Goal: Use online tool/utility: Utilize a website feature to perform a specific function

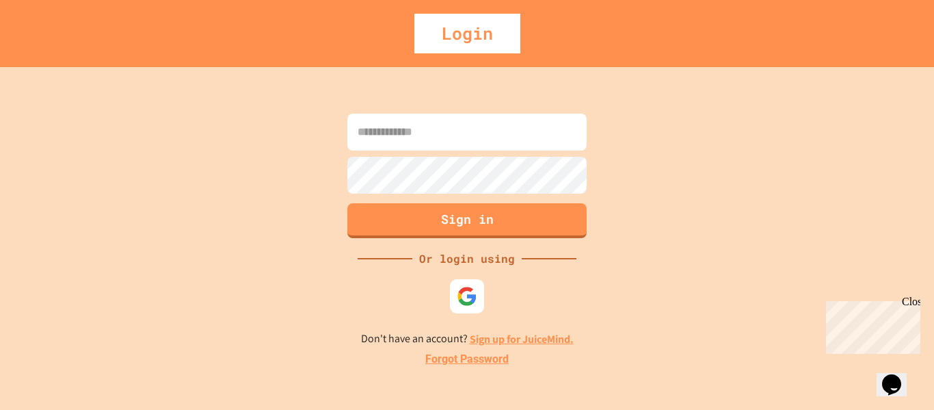
click at [454, 135] on input at bounding box center [466, 132] width 239 height 37
click at [472, 289] on img at bounding box center [467, 296] width 23 height 23
click at [520, 343] on link "Sign up for JuiceMind." at bounding box center [522, 339] width 104 height 14
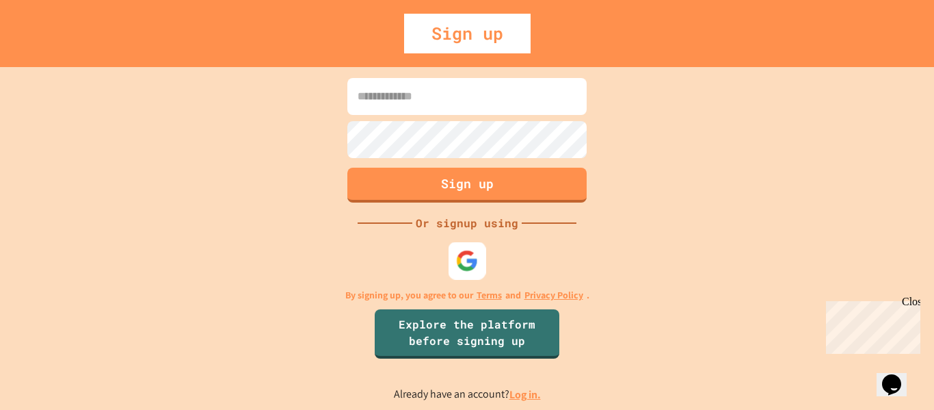
click at [466, 268] on img at bounding box center [467, 260] width 23 height 23
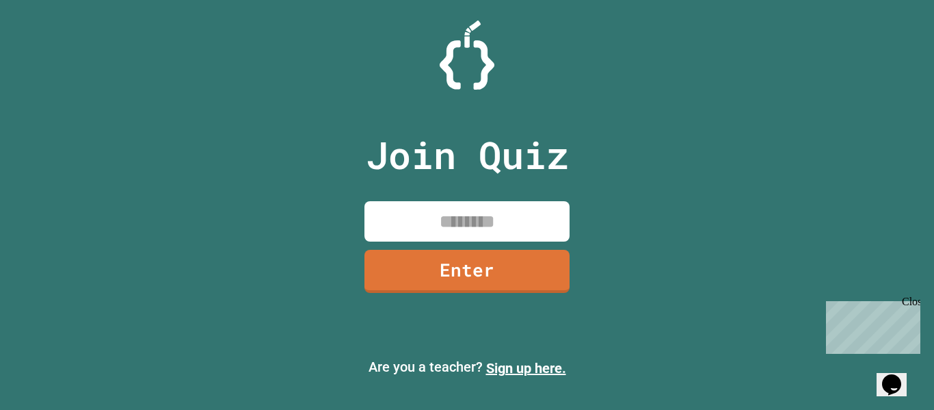
click at [481, 211] on input at bounding box center [467, 221] width 205 height 40
type input "********"
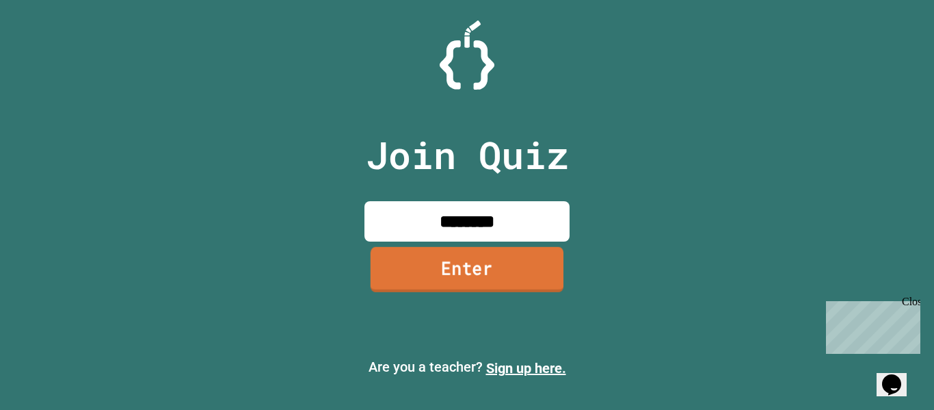
click at [487, 274] on link "Enter" at bounding box center [467, 269] width 193 height 45
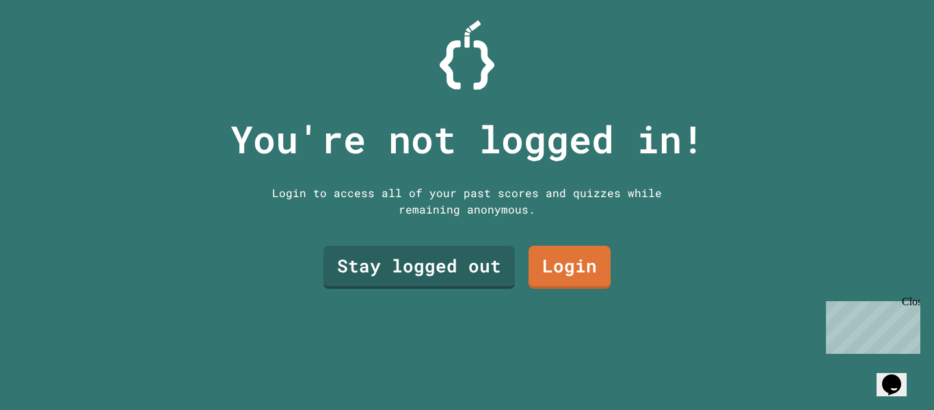
click at [917, 300] on div "Close" at bounding box center [910, 303] width 17 height 17
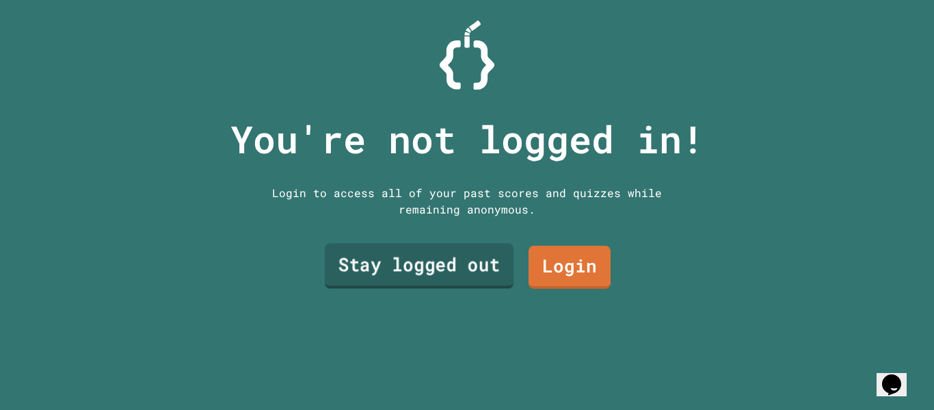
click at [432, 274] on link "Stay logged out" at bounding box center [419, 265] width 189 height 45
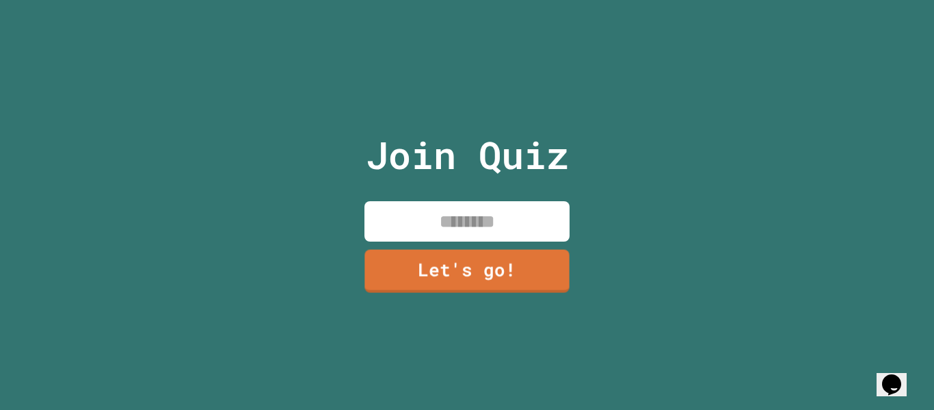
click at [458, 228] on input at bounding box center [467, 221] width 205 height 40
type input "*"
type input "*********"
click at [508, 263] on link "Let's go!" at bounding box center [467, 270] width 207 height 45
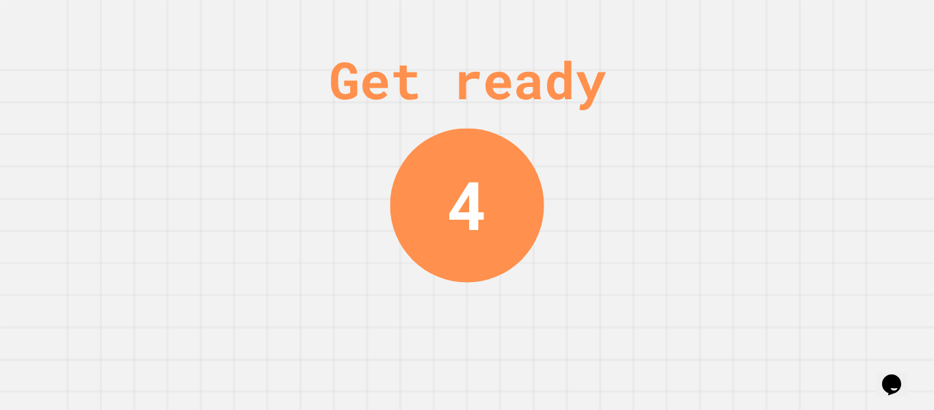
click at [917, 222] on div "Get ready 4" at bounding box center [467, 205] width 934 height 410
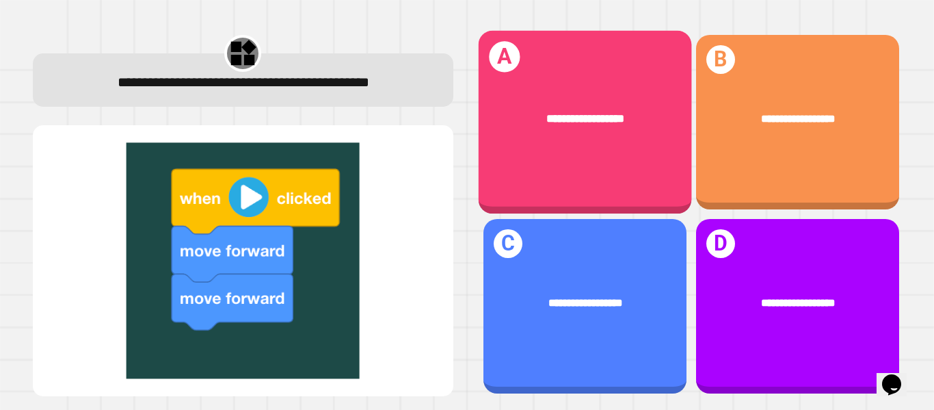
click at [582, 172] on div "**********" at bounding box center [584, 122] width 213 height 183
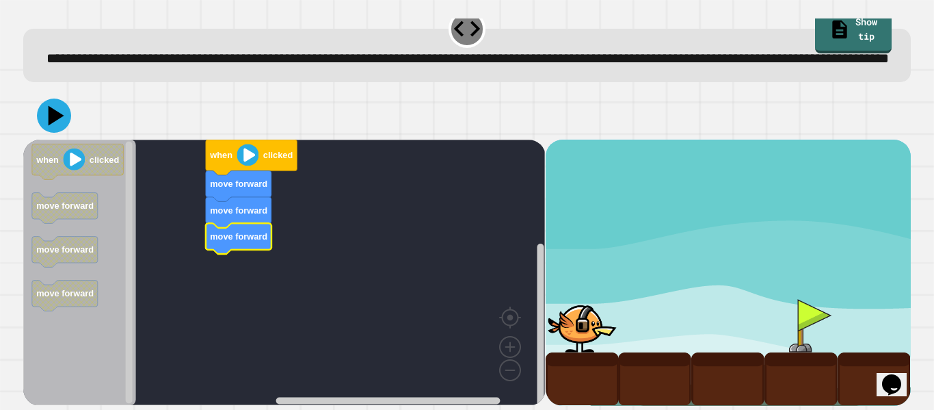
scroll to position [38, 0]
click at [250, 154] on image "Blockly Workspace" at bounding box center [248, 155] width 22 height 22
click at [810, 309] on div at bounding box center [801, 325] width 73 height 53
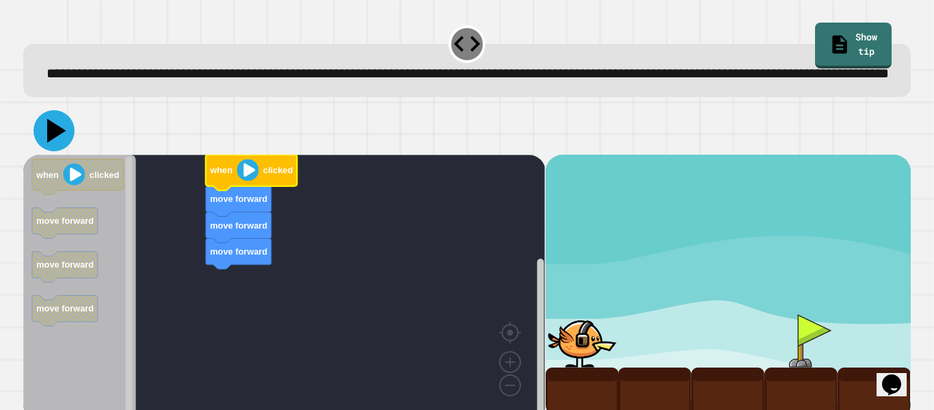
click at [59, 143] on icon at bounding box center [54, 130] width 41 height 41
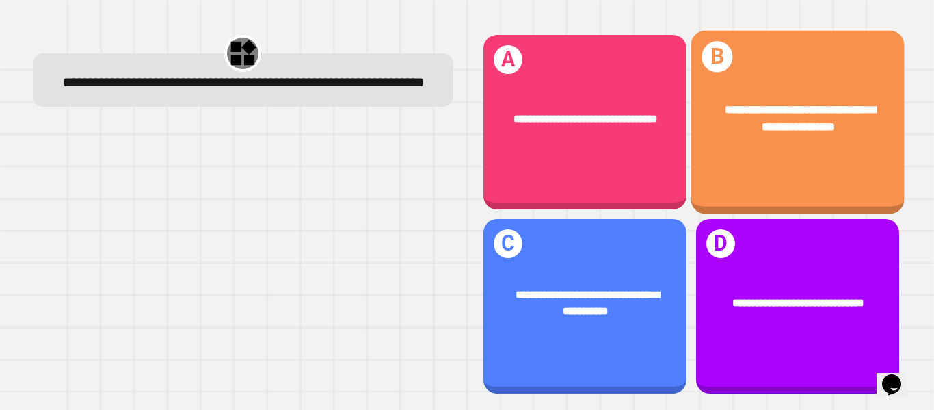
click at [825, 178] on div "**********" at bounding box center [797, 122] width 213 height 183
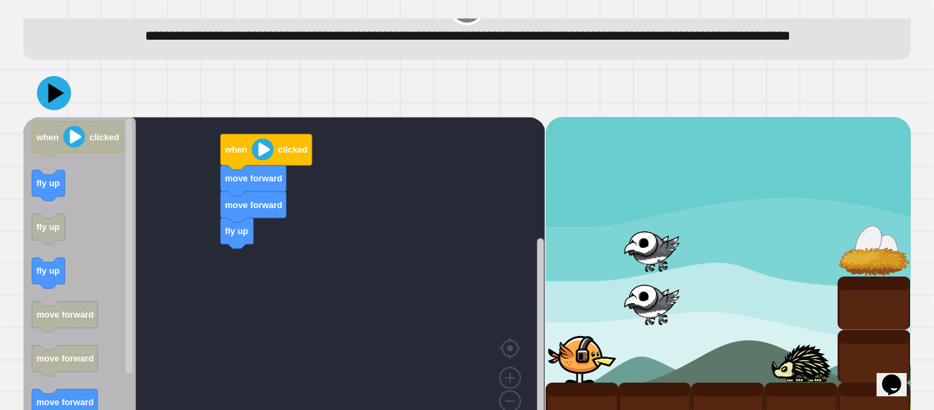
scroll to position [47, 0]
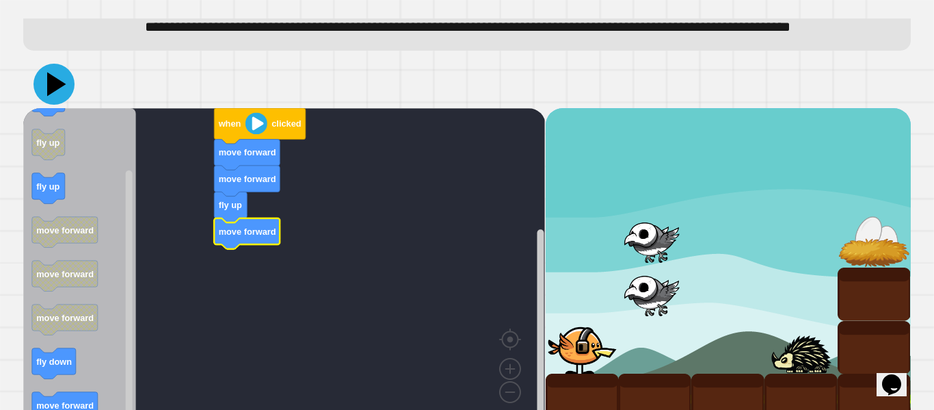
click at [53, 105] on icon at bounding box center [54, 84] width 41 height 41
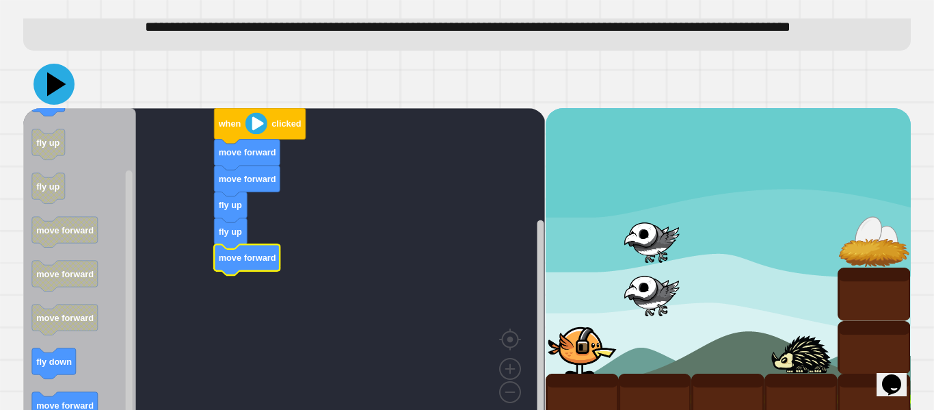
click at [55, 105] on icon at bounding box center [54, 84] width 41 height 41
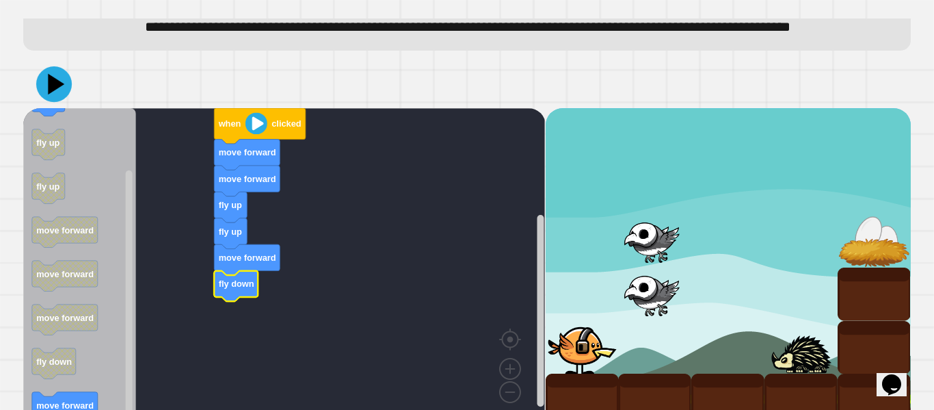
click at [64, 99] on icon at bounding box center [54, 84] width 36 height 36
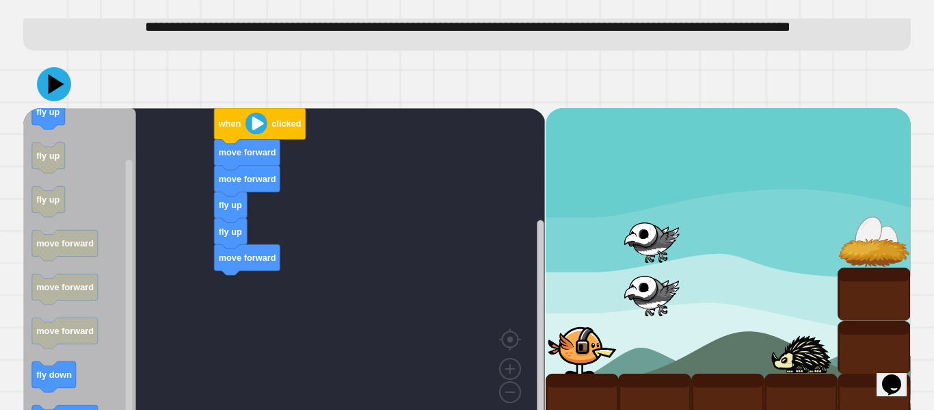
click at [157, 298] on div "fly up fly up move forward move forward move forward when clicked when clicked …" at bounding box center [284, 267] width 522 height 319
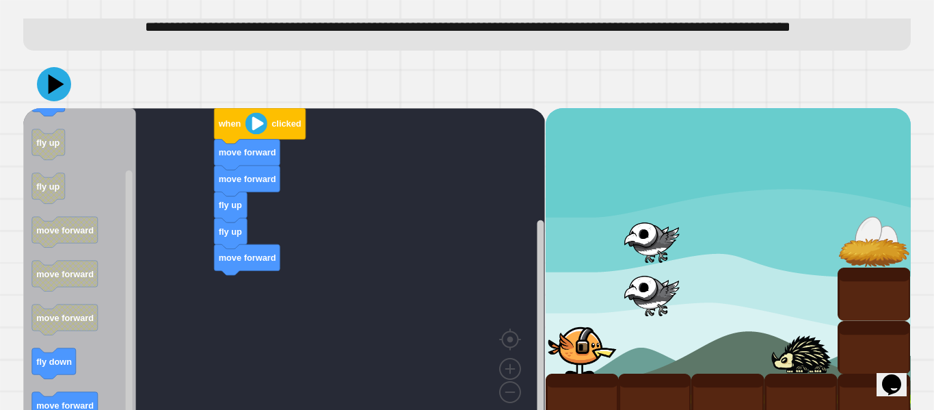
click at [166, 194] on div "fly up fly up move forward move forward move forward when clicked when clicked …" at bounding box center [284, 267] width 522 height 319
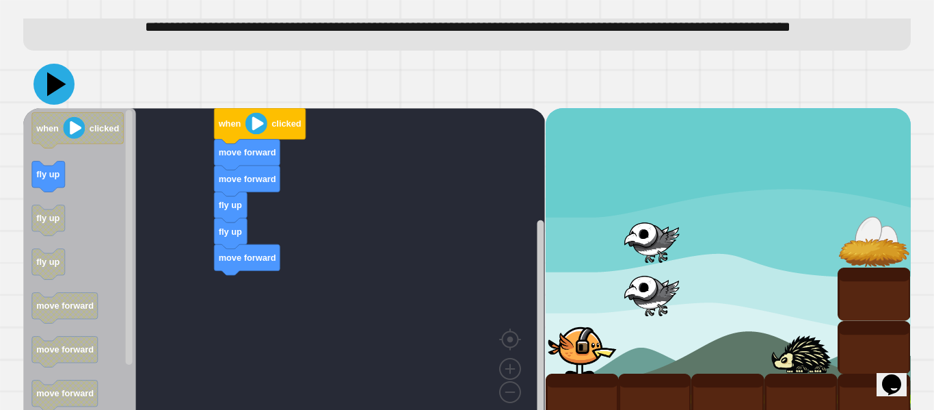
click at [65, 105] on icon at bounding box center [54, 84] width 41 height 41
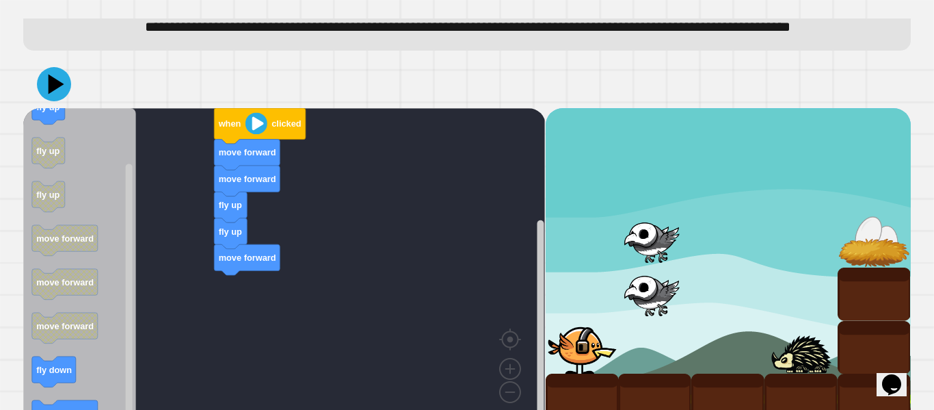
click at [253, 295] on div "fly up fly up move forward move forward move forward when clicked when clicked …" at bounding box center [284, 267] width 522 height 319
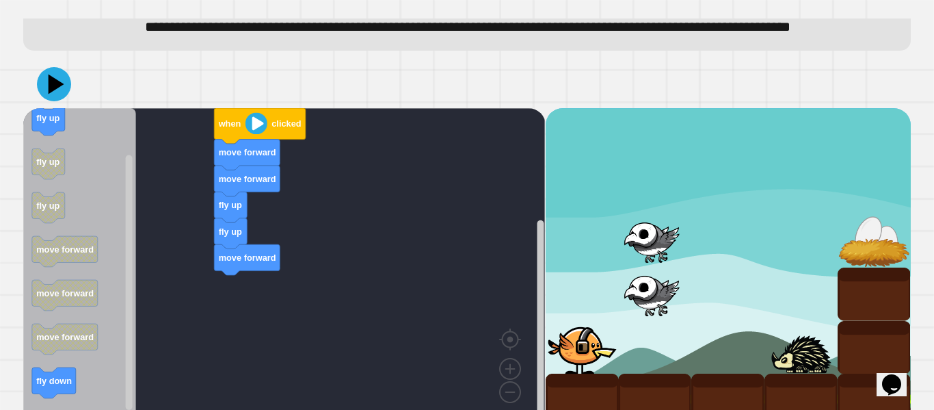
click at [304, 269] on div "fly up fly up move forward move forward move forward when clicked when clicked …" at bounding box center [284, 267] width 522 height 319
click at [304, 269] on rect "Blockly Workspace" at bounding box center [284, 267] width 522 height 319
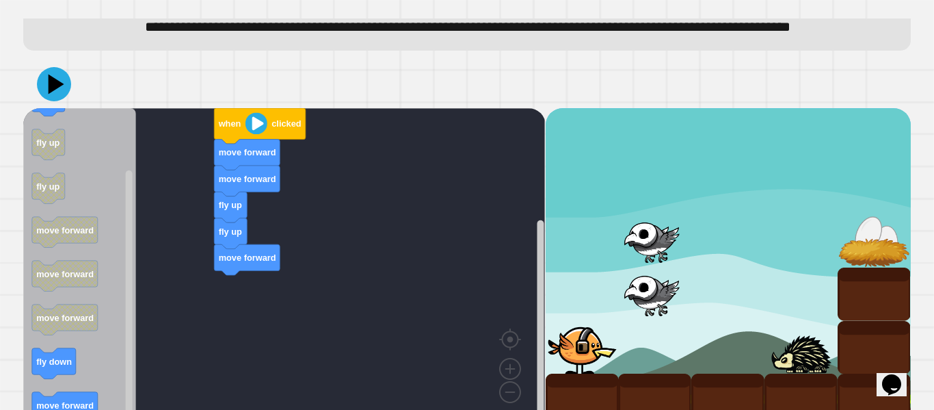
click at [239, 312] on div "fly up fly up move forward move forward move forward when clicked when clicked …" at bounding box center [284, 267] width 522 height 319
click at [98, 287] on icon "Blockly Workspace" at bounding box center [79, 267] width 113 height 319
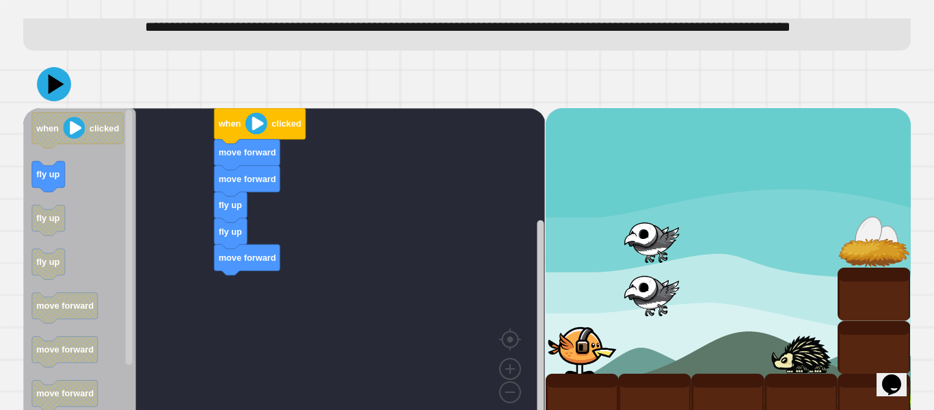
click at [129, 173] on div "fly up fly up move forward move forward move forward when clicked when clicked …" at bounding box center [284, 267] width 522 height 319
click at [55, 96] on icon at bounding box center [56, 84] width 19 height 24
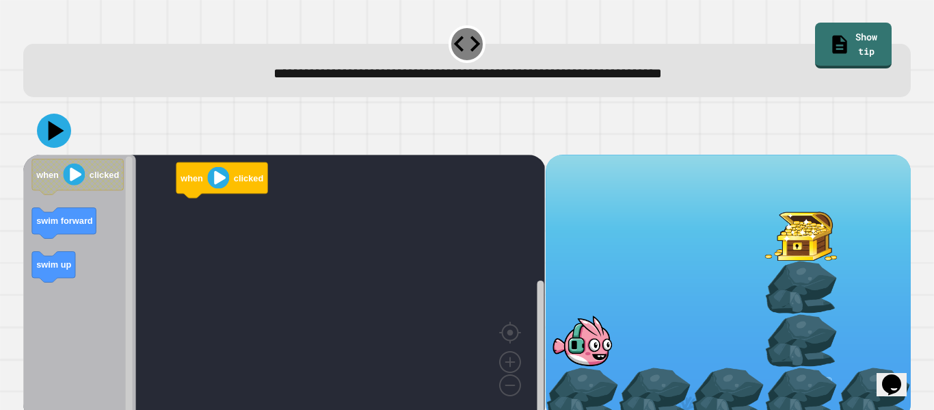
scroll to position [16, 0]
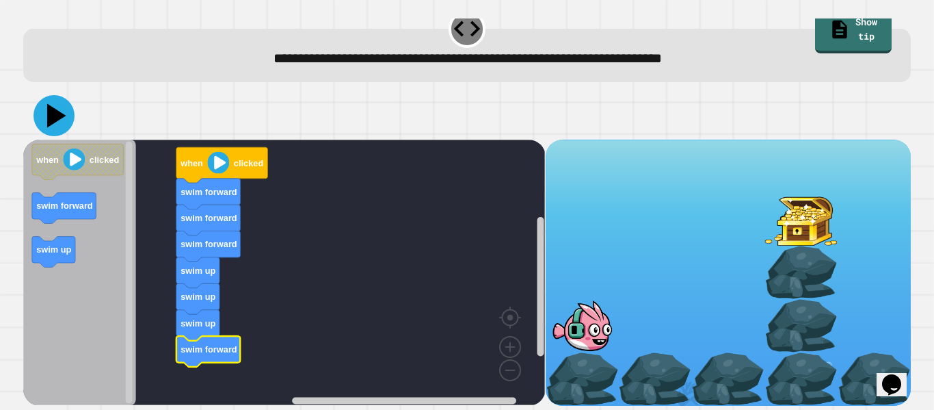
click at [57, 121] on icon at bounding box center [54, 115] width 41 height 41
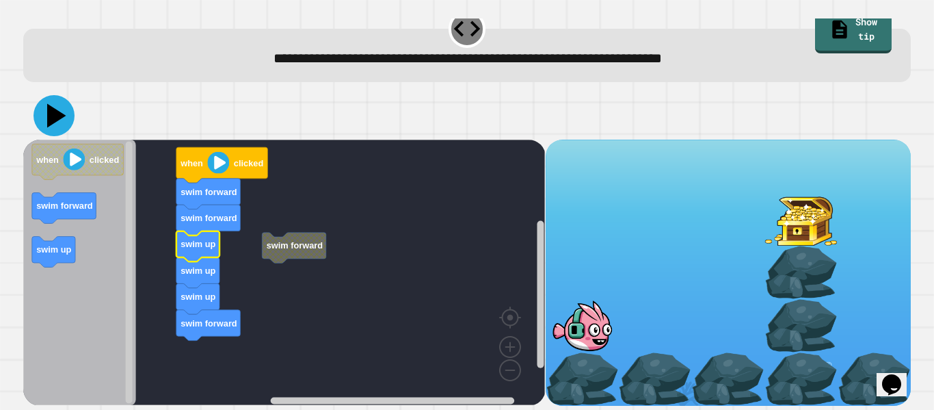
click at [59, 106] on icon at bounding box center [54, 115] width 41 height 41
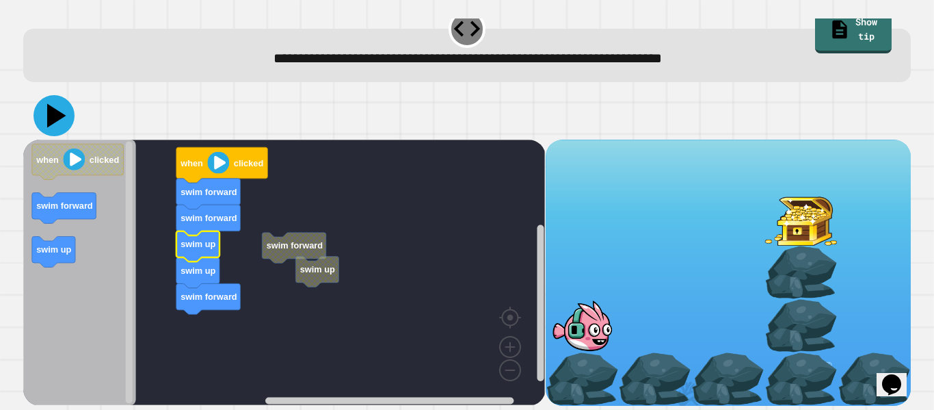
click at [55, 111] on icon at bounding box center [56, 116] width 19 height 24
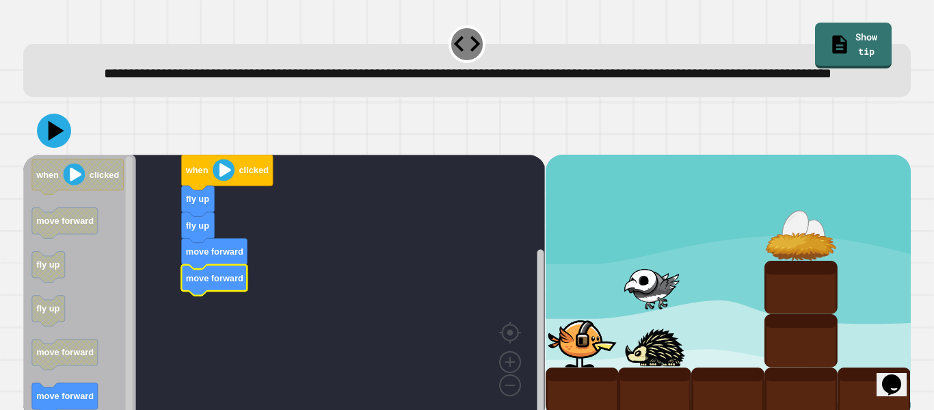
click at [83, 405] on icon "Blockly Workspace" at bounding box center [79, 287] width 113 height 265
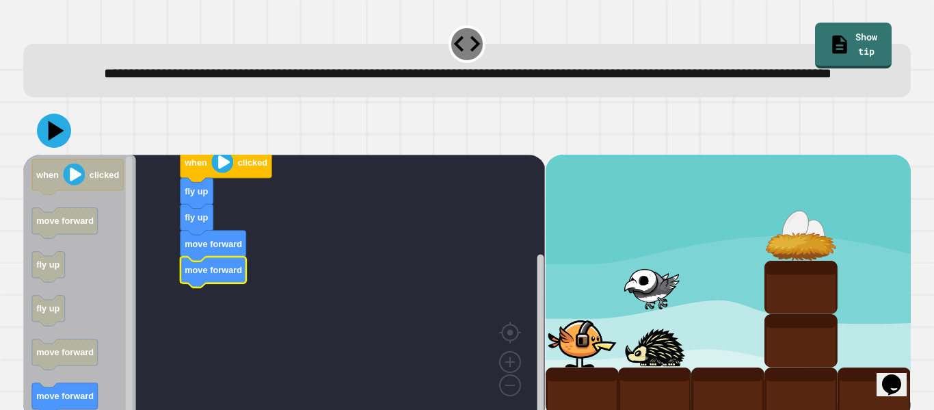
scroll to position [38, 0]
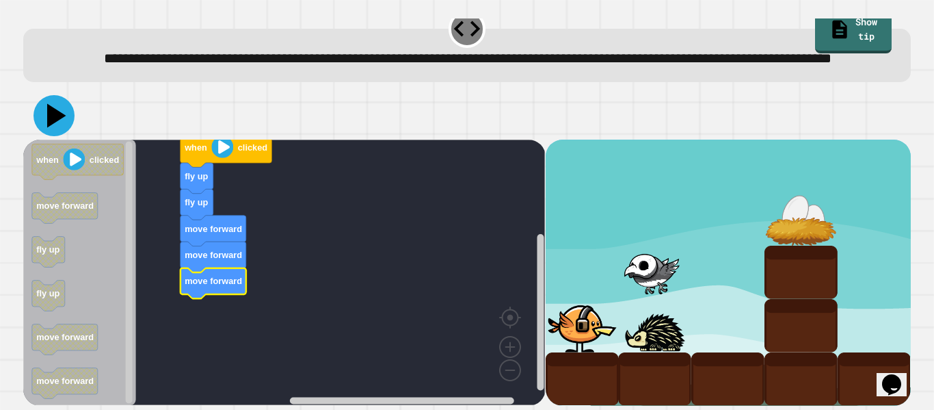
click at [62, 128] on icon at bounding box center [54, 115] width 41 height 41
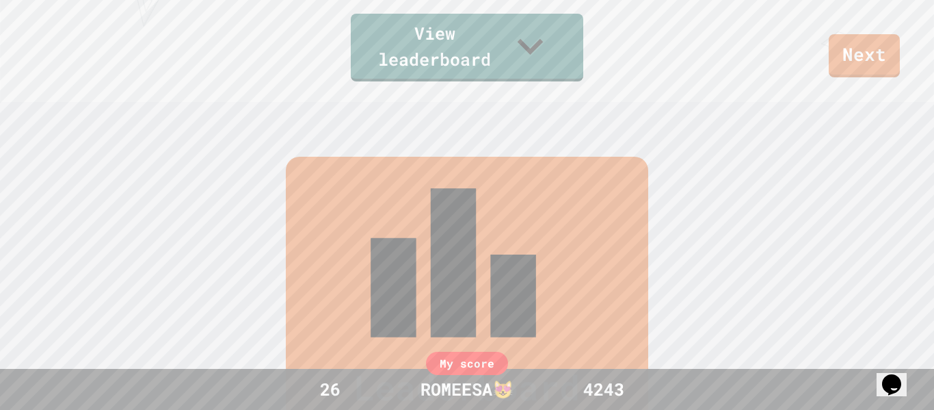
scroll to position [307, 0]
click at [478, 60] on link "View leaderboard" at bounding box center [466, 47] width 229 height 71
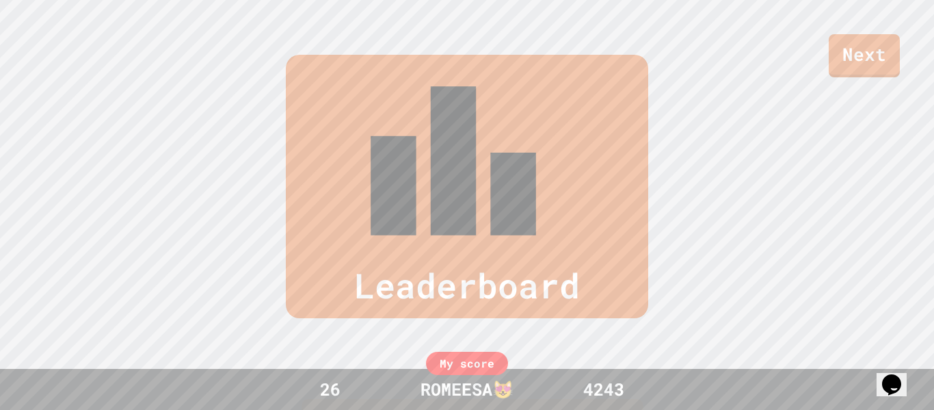
scroll to position [564, 0]
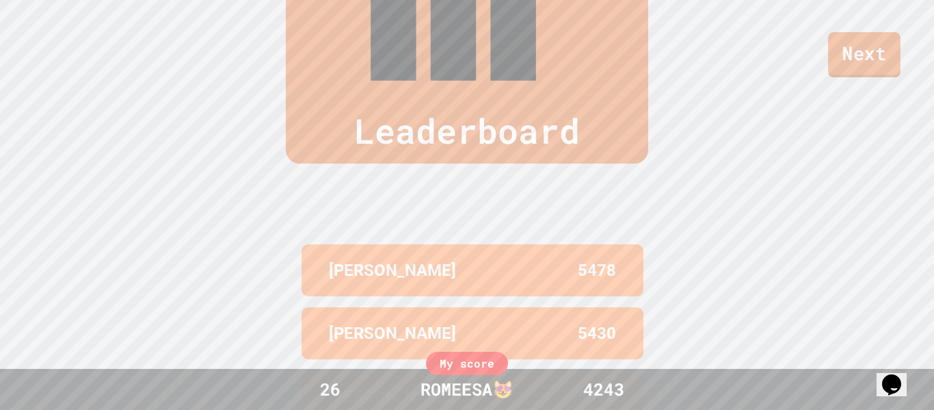
click at [846, 44] on link "Next" at bounding box center [864, 54] width 72 height 45
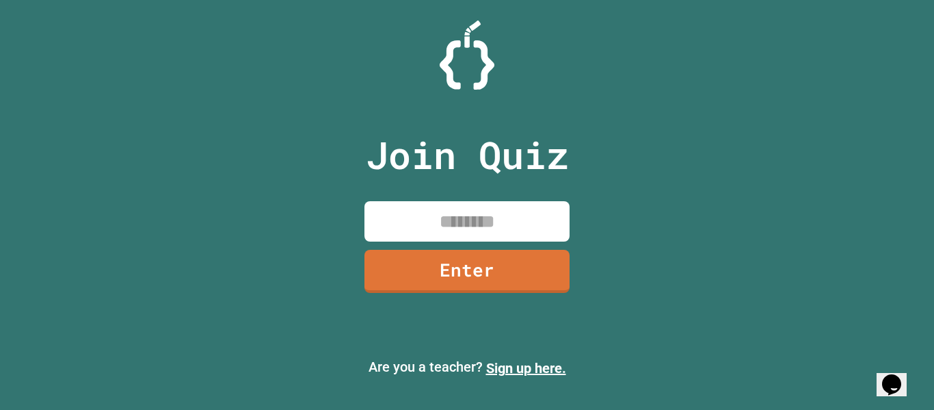
click at [494, 224] on input at bounding box center [467, 221] width 205 height 40
type input "********"
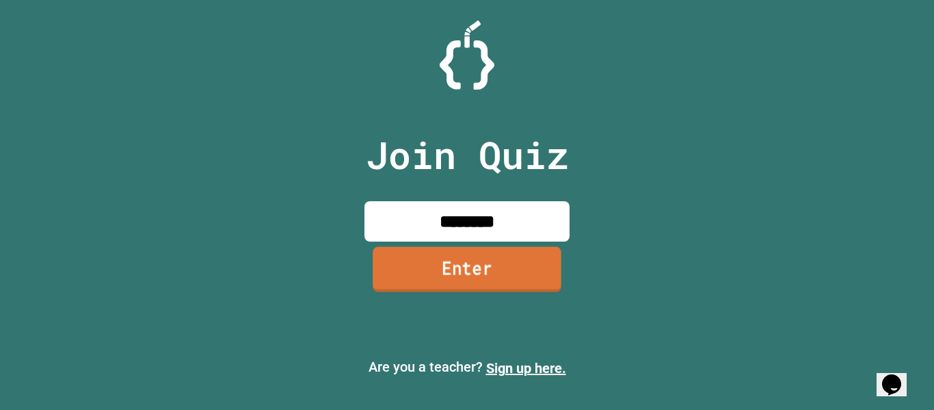
click at [512, 266] on link "Enter" at bounding box center [467, 268] width 189 height 45
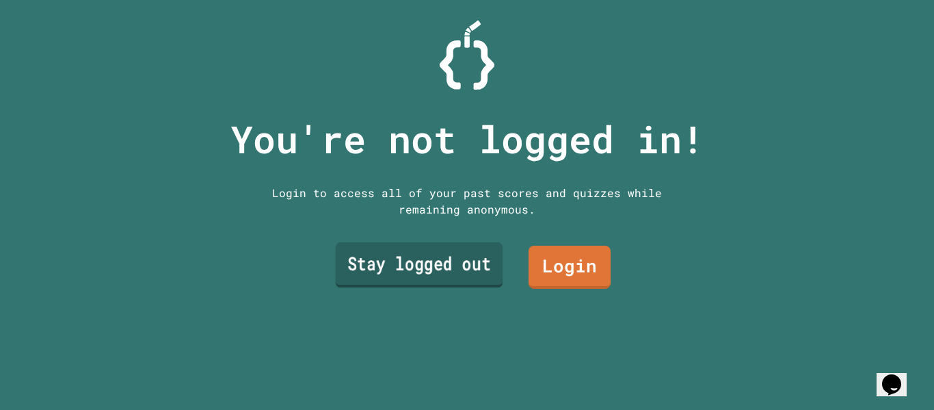
click at [466, 262] on link "Stay logged out" at bounding box center [420, 264] width 168 height 45
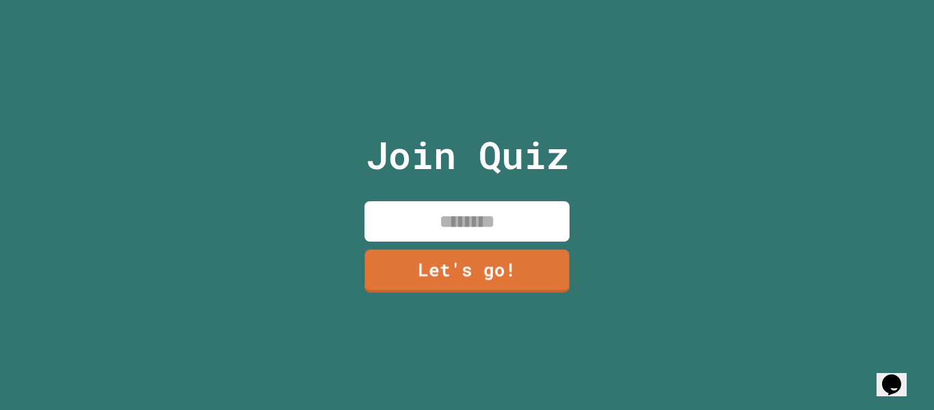
click at [425, 232] on input at bounding box center [467, 221] width 205 height 40
type input "*********"
click at [538, 274] on link "Let's go!" at bounding box center [467, 269] width 202 height 45
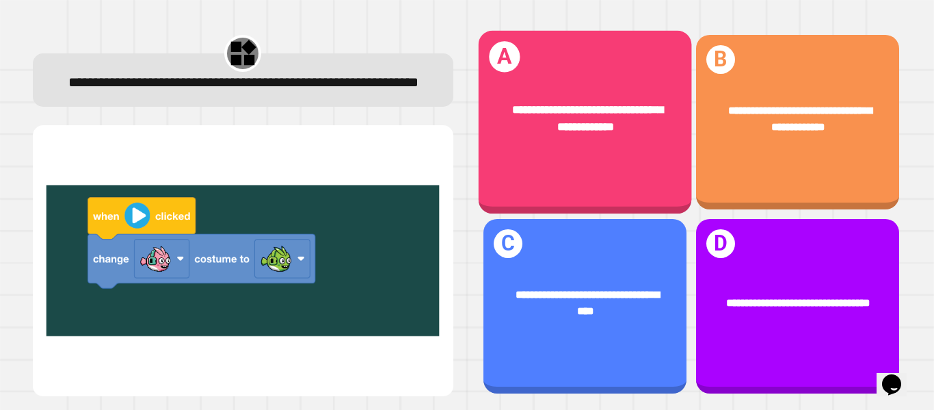
click at [595, 153] on div "**********" at bounding box center [584, 118] width 213 height 81
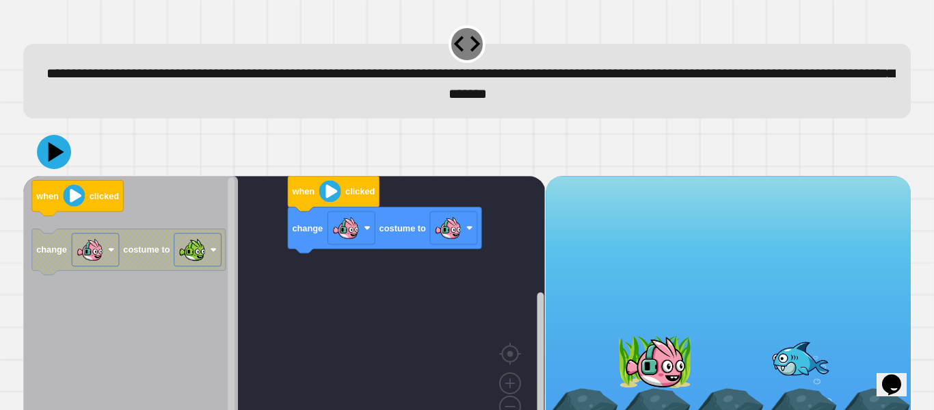
scroll to position [38, 0]
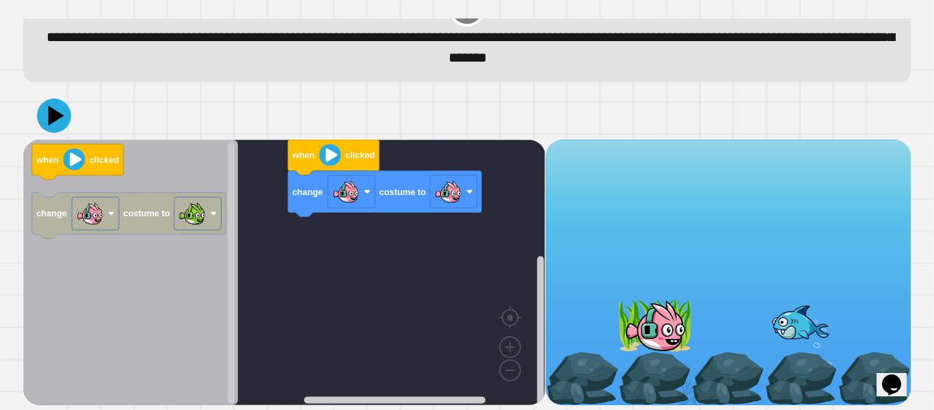
click at [365, 238] on div "change costume to when clicked when clicked change costume to" at bounding box center [284, 272] width 522 height 265
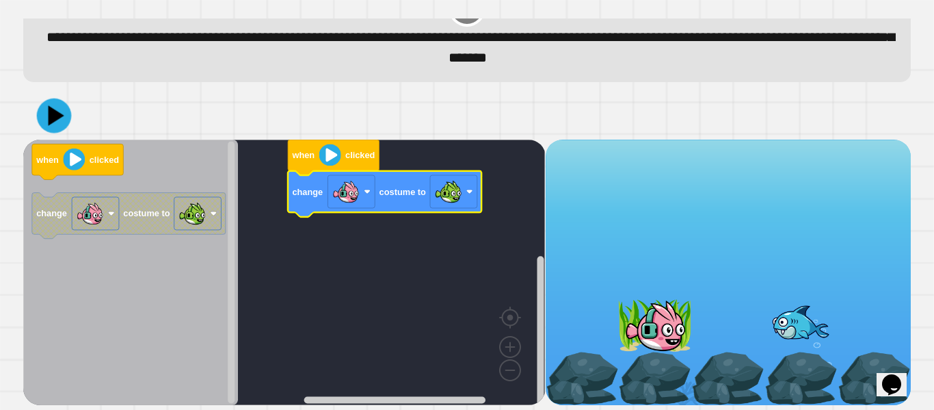
click at [68, 107] on icon at bounding box center [54, 115] width 35 height 35
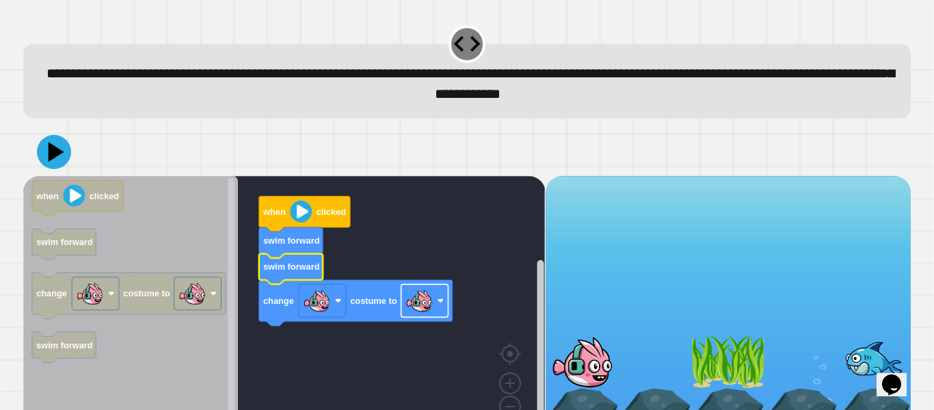
click at [420, 300] on image "Blockly Workspace" at bounding box center [419, 300] width 27 height 27
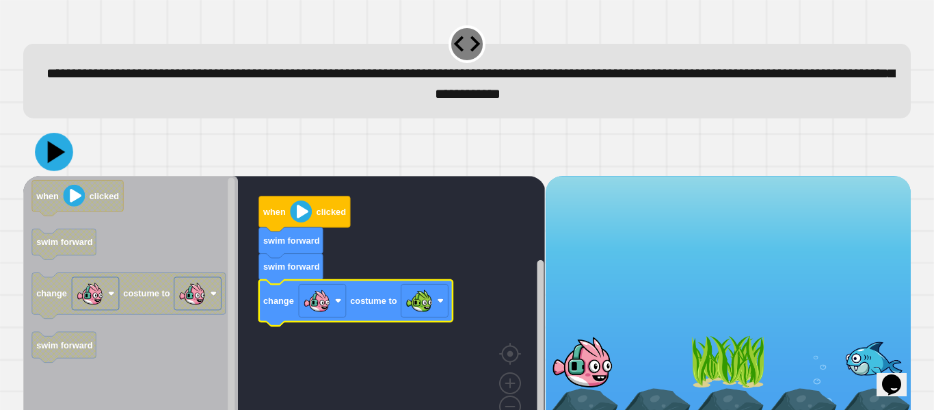
click at [54, 152] on icon at bounding box center [57, 152] width 18 height 23
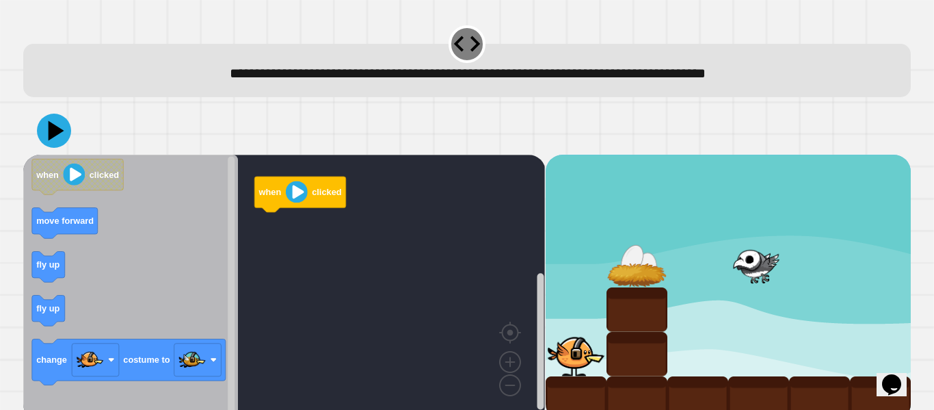
scroll to position [16, 0]
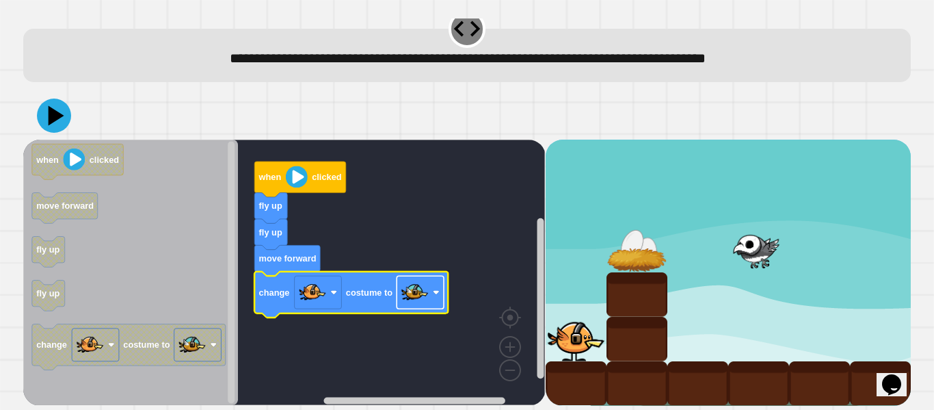
click at [416, 289] on image "Blockly Workspace" at bounding box center [414, 291] width 27 height 27
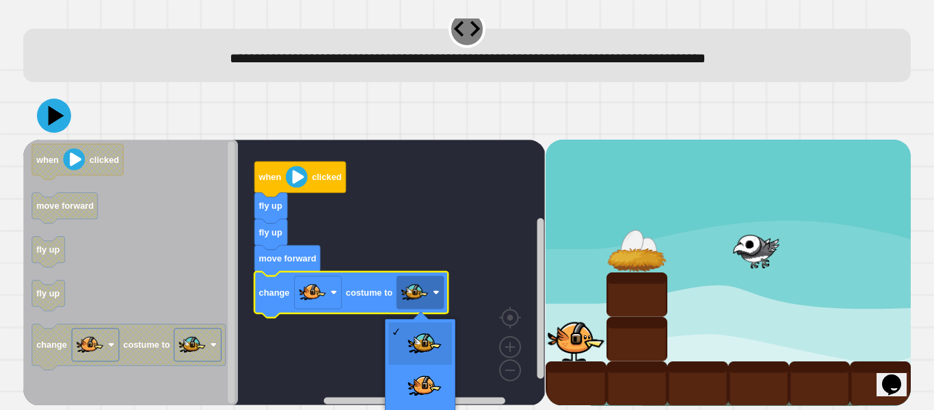
click at [371, 205] on rect "Blockly Workspace" at bounding box center [284, 272] width 522 height 265
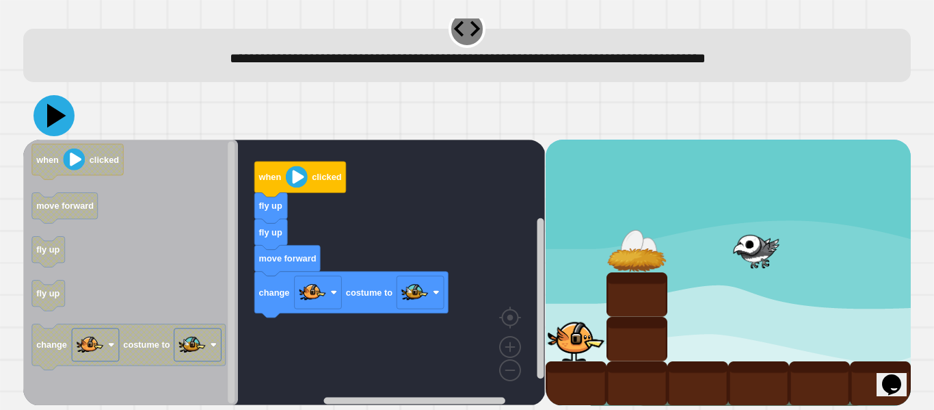
click at [58, 105] on icon at bounding box center [54, 115] width 41 height 41
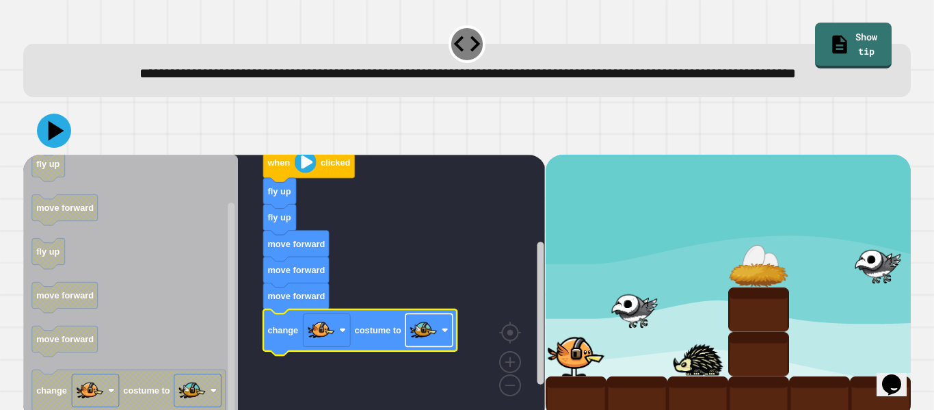
click at [421, 343] on image "Blockly Workspace" at bounding box center [423, 329] width 27 height 27
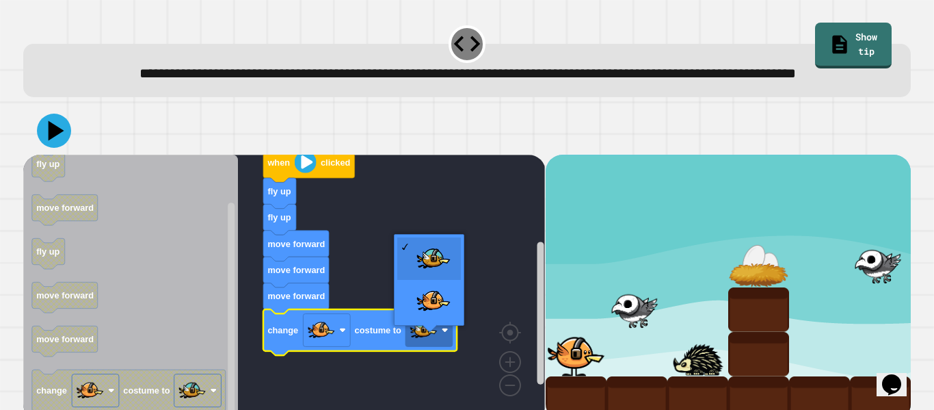
click at [59, 142] on icon at bounding box center [54, 131] width 34 height 34
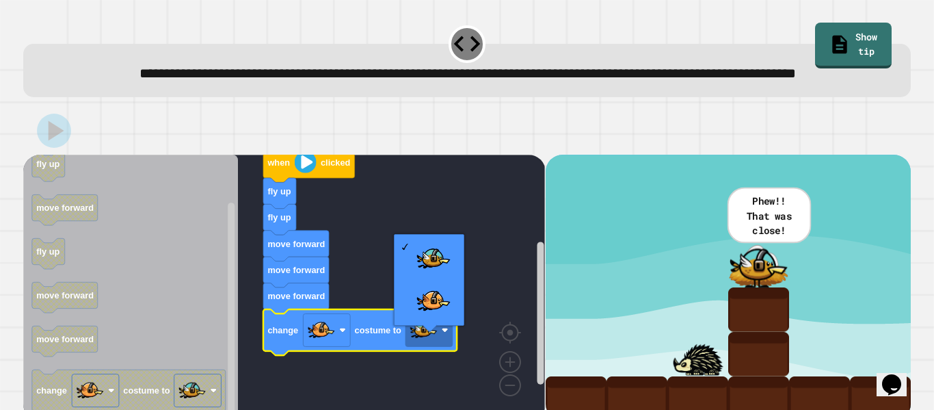
click at [507, 187] on rect "Blockly Workspace" at bounding box center [284, 287] width 522 height 265
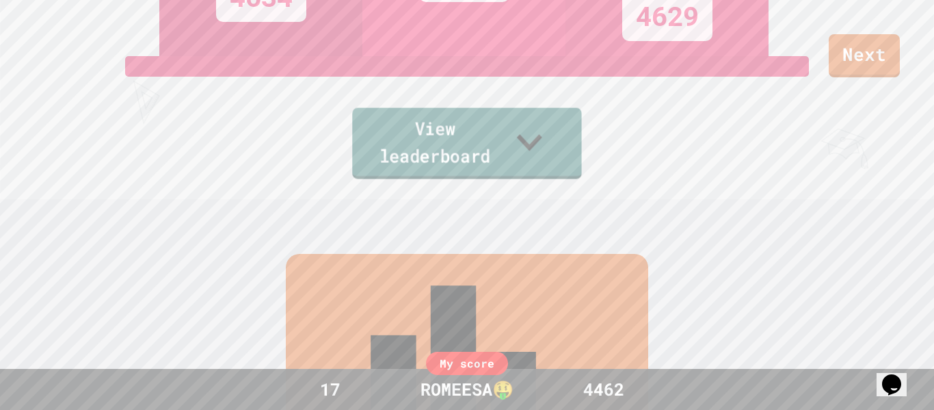
scroll to position [564, 0]
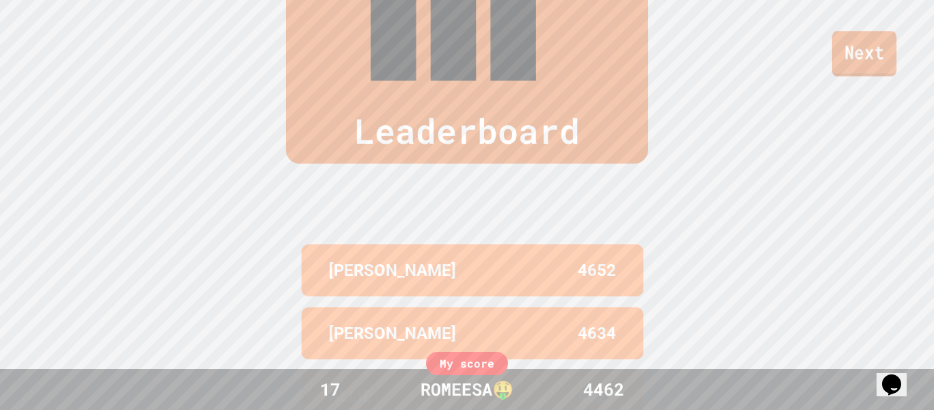
click at [864, 44] on link "Next" at bounding box center [864, 53] width 64 height 45
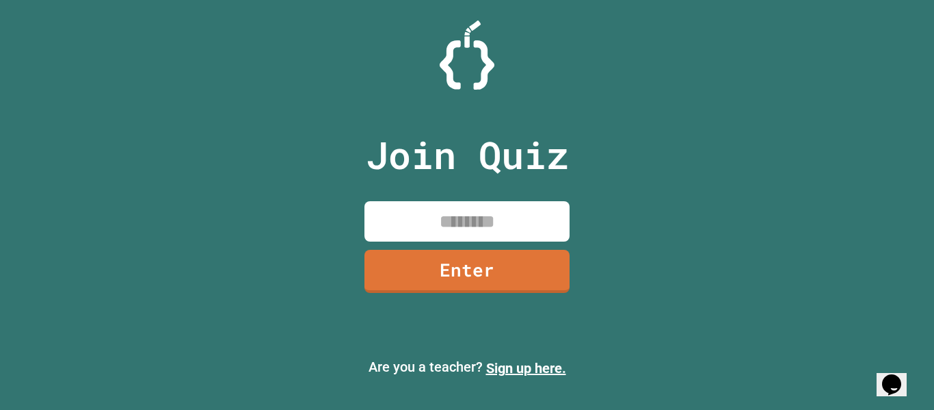
click at [520, 202] on input at bounding box center [467, 221] width 205 height 40
type input "********"
click at [540, 261] on link "Enter" at bounding box center [466, 270] width 209 height 45
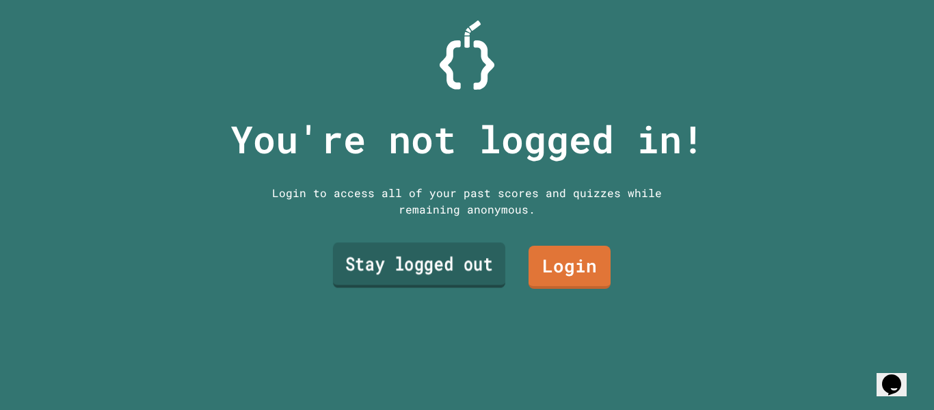
click at [447, 259] on link "Stay logged out" at bounding box center [419, 265] width 172 height 45
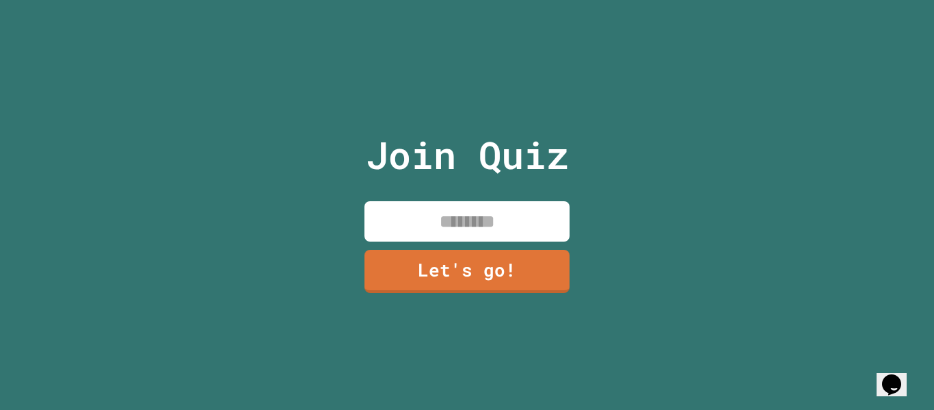
click at [443, 222] on input at bounding box center [467, 221] width 205 height 40
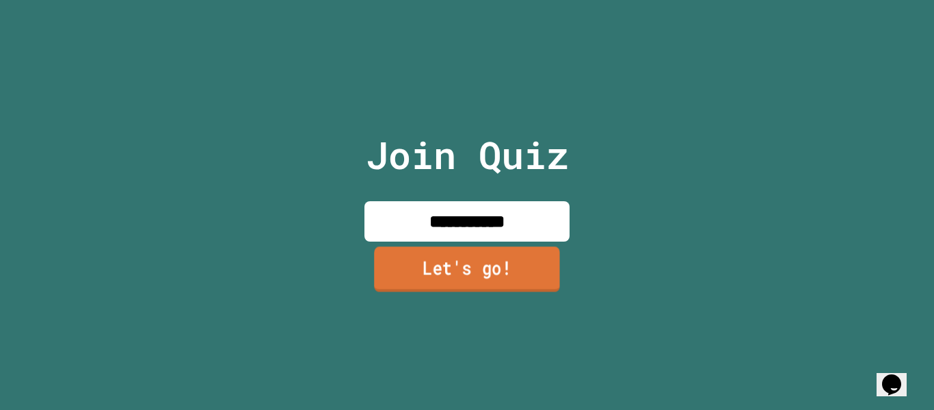
type input "**********"
click at [517, 277] on link "Let's go!" at bounding box center [467, 268] width 186 height 45
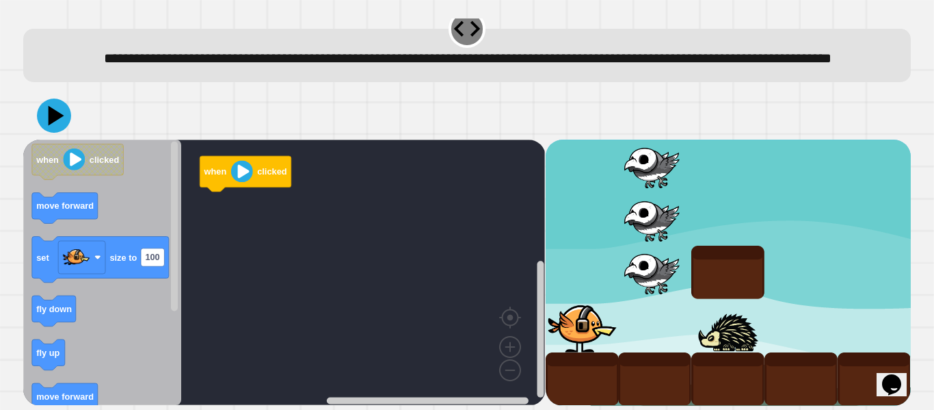
scroll to position [38, 0]
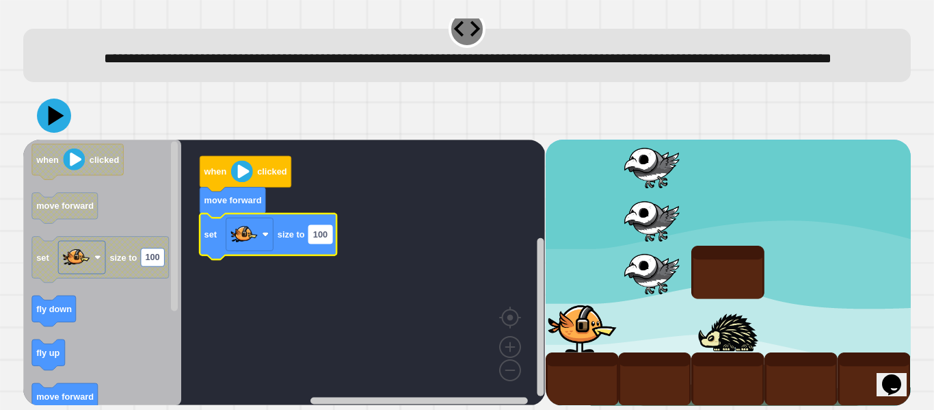
click at [325, 239] on text "100" at bounding box center [320, 234] width 14 height 10
click at [322, 237] on input "***" at bounding box center [320, 234] width 23 height 18
type input "***"
click at [328, 280] on rect "Blockly Workspace" at bounding box center [284, 272] width 522 height 265
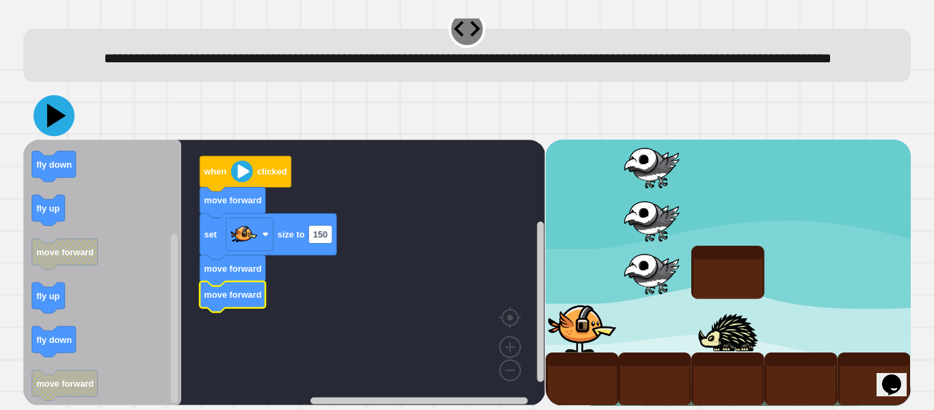
click at [46, 117] on icon at bounding box center [54, 115] width 41 height 41
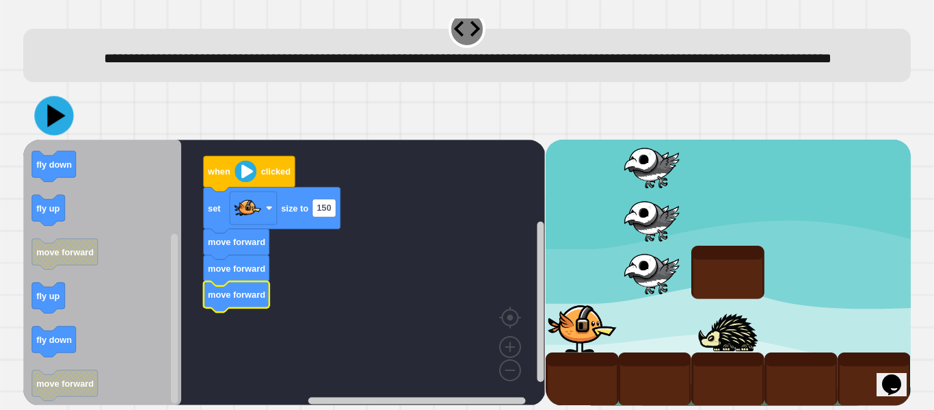
click at [59, 123] on icon at bounding box center [53, 115] width 39 height 39
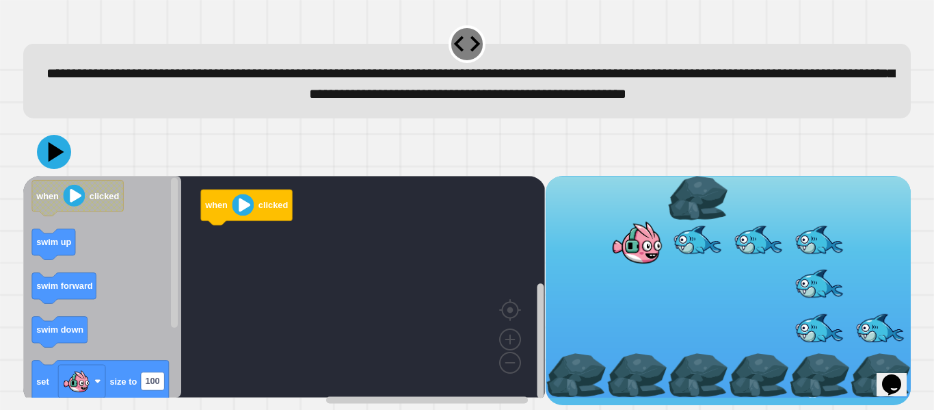
scroll to position [16, 0]
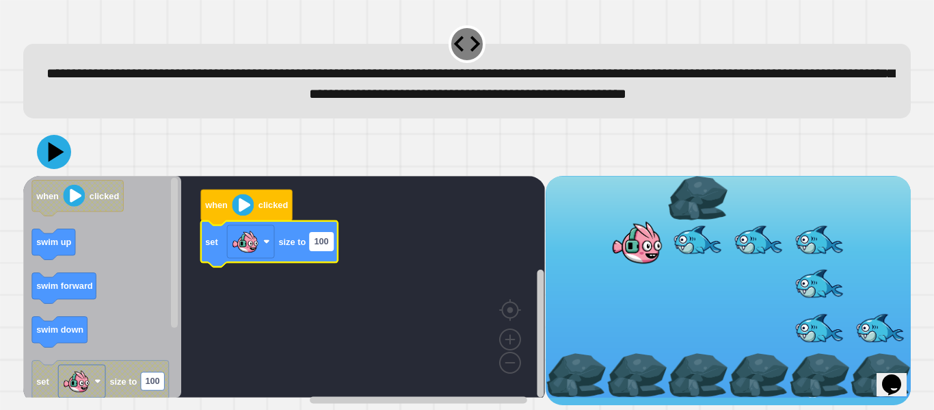
click at [315, 246] on text "100" at bounding box center [322, 241] width 14 height 10
type input "***"
click at [473, 306] on rect "Blockly Workspace" at bounding box center [284, 287] width 522 height 222
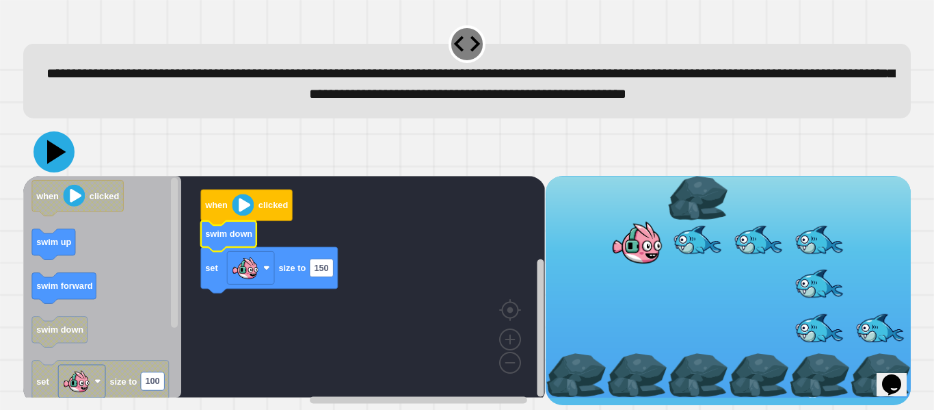
click at [55, 163] on icon at bounding box center [56, 152] width 19 height 24
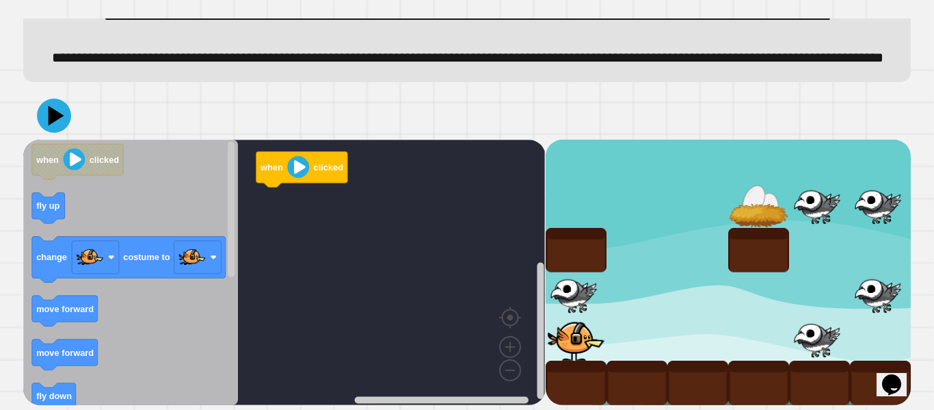
scroll to position [105, 0]
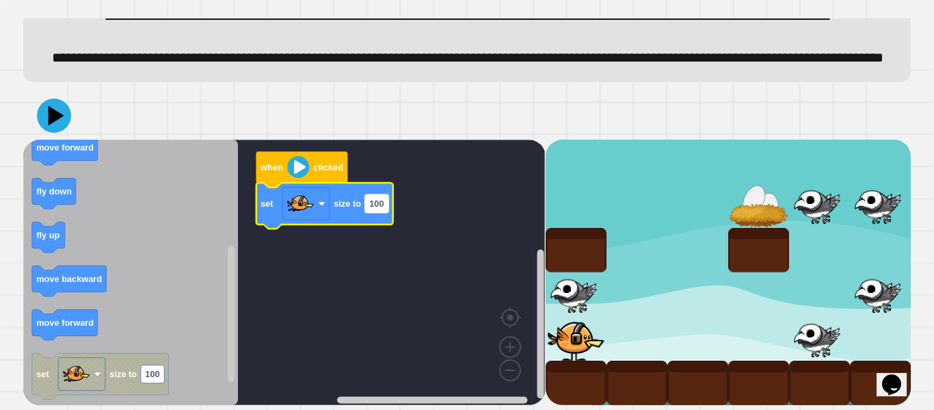
click at [373, 202] on text "100" at bounding box center [376, 203] width 14 height 10
type input "**"
click at [427, 261] on rect "Blockly Workspace" at bounding box center [284, 272] width 522 height 265
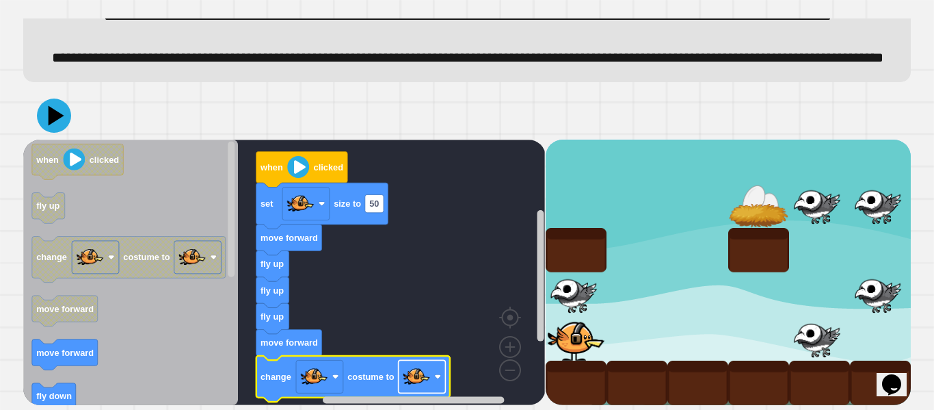
click at [419, 380] on image "Blockly Workspace" at bounding box center [416, 375] width 27 height 27
click at [63, 104] on icon at bounding box center [54, 115] width 41 height 41
click at [378, 210] on rect "Blockly Workspace" at bounding box center [374, 203] width 18 height 18
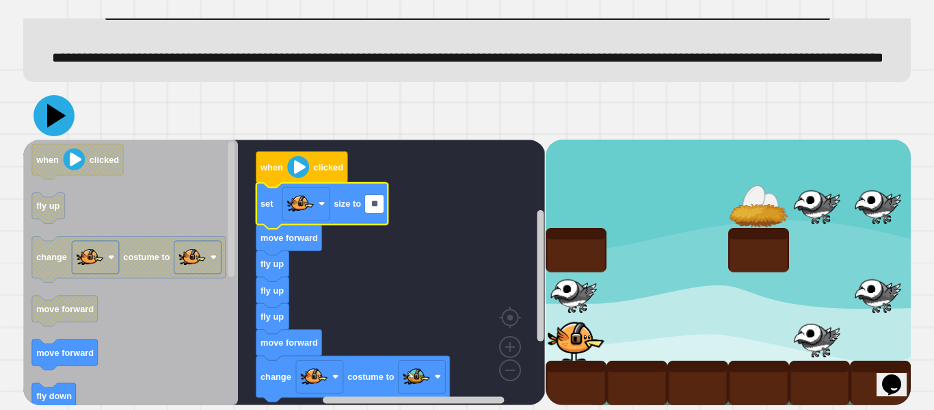
type input "**"
click at [55, 113] on icon at bounding box center [56, 115] width 19 height 24
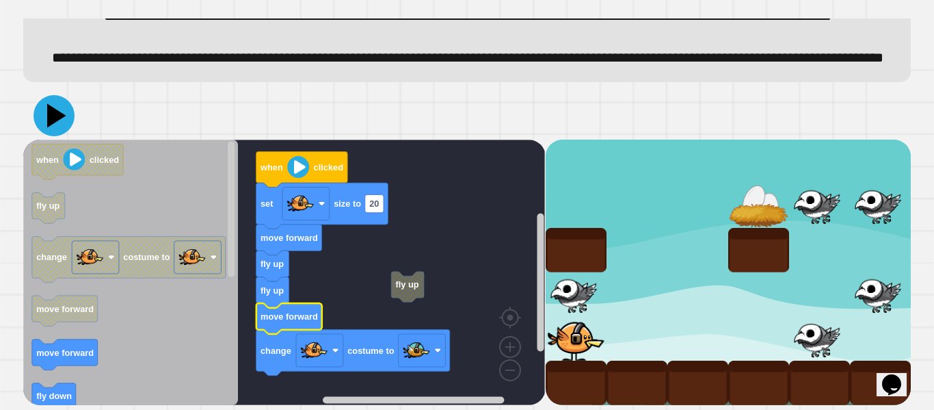
click at [47, 116] on icon at bounding box center [54, 115] width 41 height 41
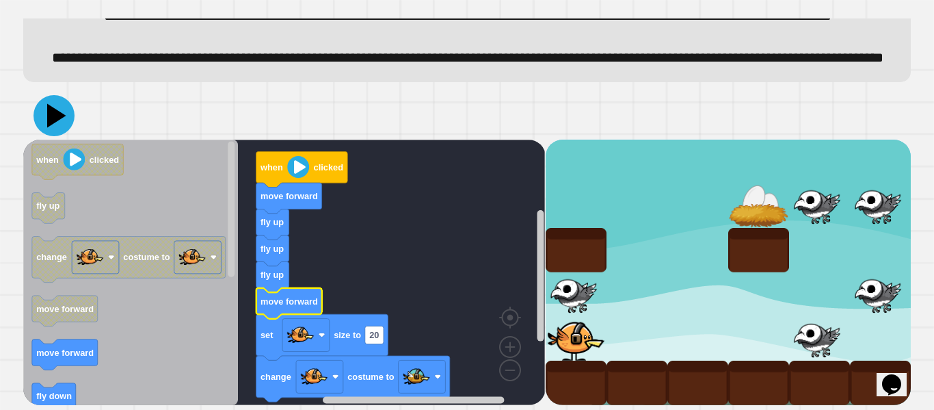
click at [72, 114] on button at bounding box center [54, 115] width 41 height 41
click at [72, 114] on div at bounding box center [467, 116] width 888 height 48
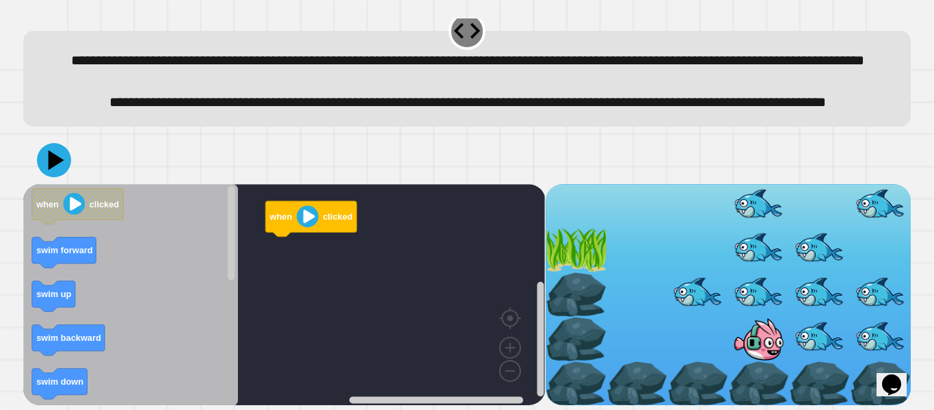
scroll to position [61, 0]
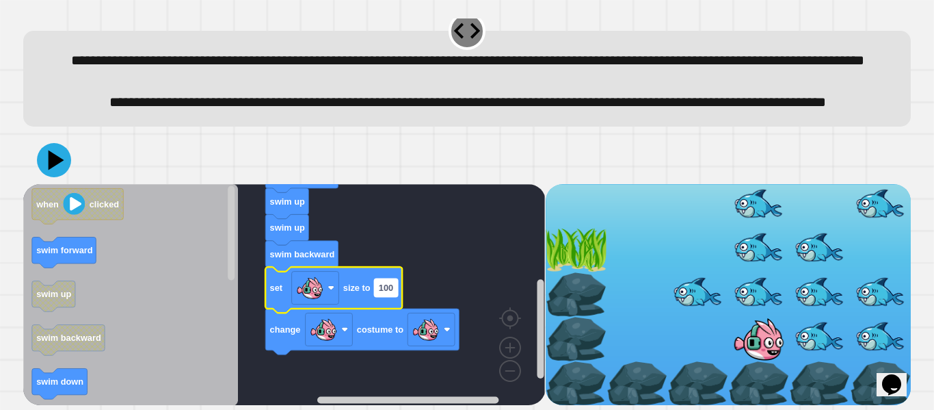
click at [378, 287] on rect "Blockly Workspace" at bounding box center [386, 287] width 23 height 18
type input "*"
type input "**"
click at [425, 326] on image "Blockly Workspace" at bounding box center [425, 328] width 27 height 27
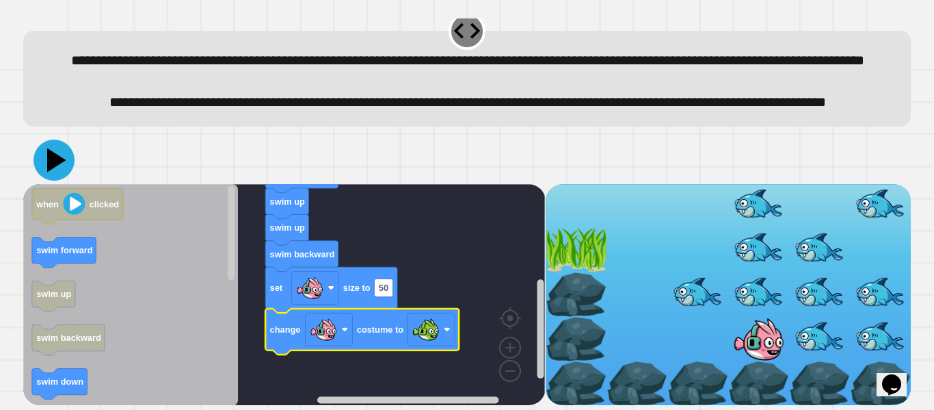
click at [65, 156] on icon at bounding box center [54, 160] width 41 height 41
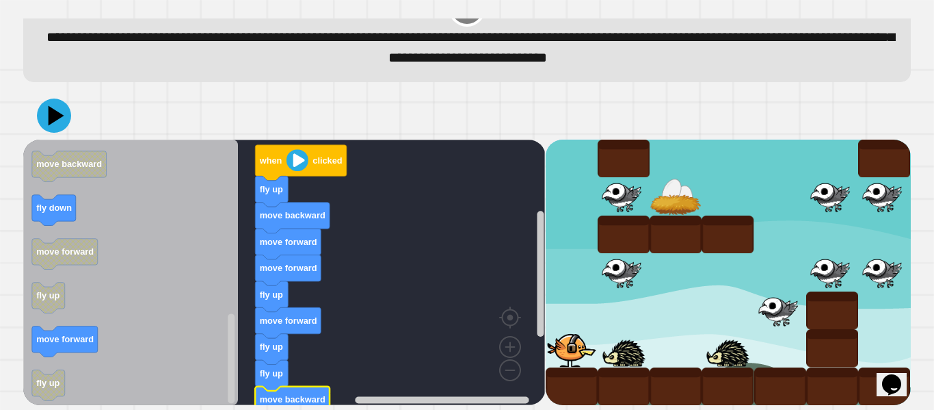
scroll to position [36, 0]
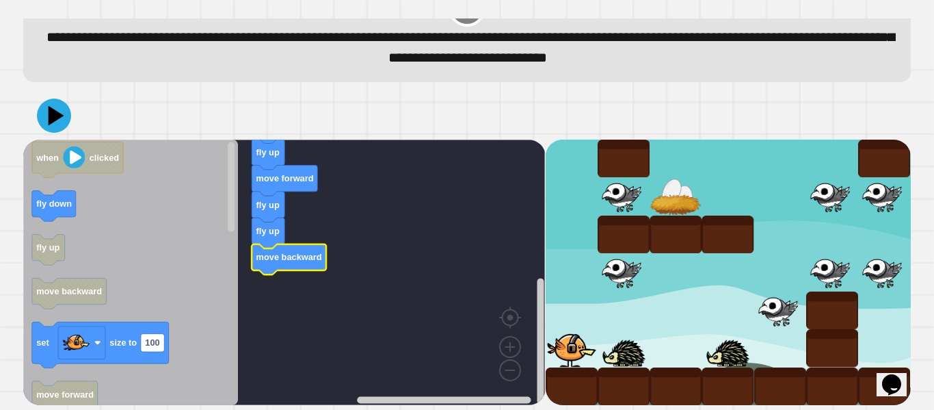
click at [72, 278] on icon "Blockly Workspace" at bounding box center [130, 272] width 215 height 265
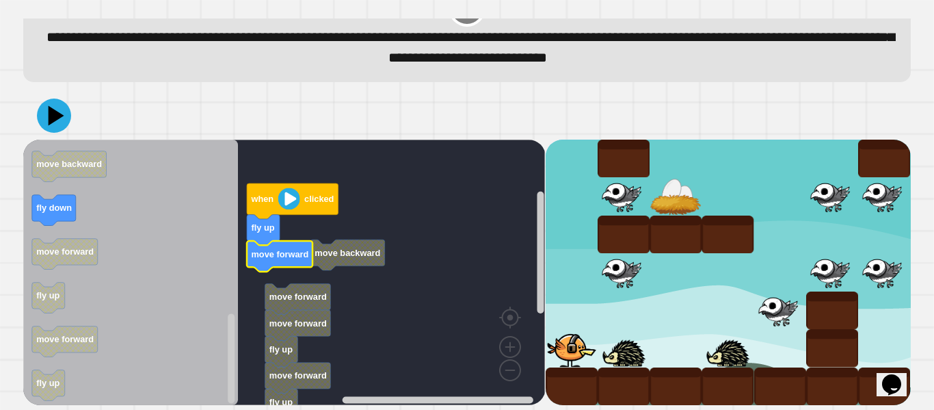
click at [282, 272] on rect "Blockly Workspace" at bounding box center [284, 272] width 522 height 265
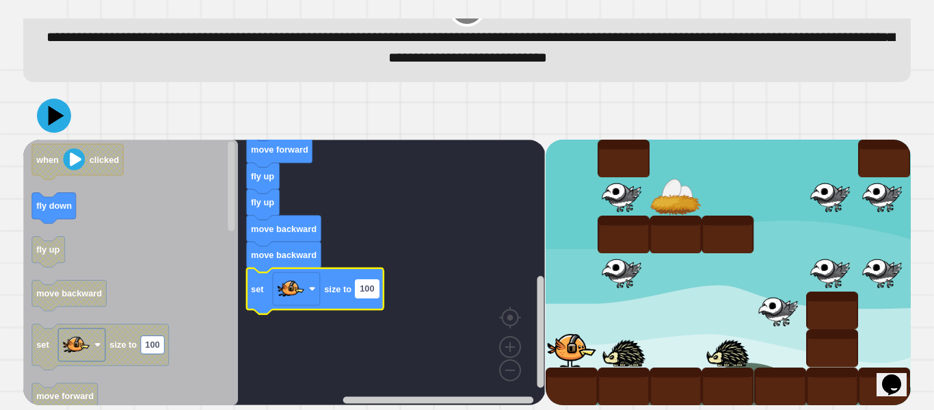
click at [362, 291] on text "100" at bounding box center [367, 288] width 14 height 10
type input "**"
click at [163, 228] on icon "Blockly Workspace" at bounding box center [130, 272] width 215 height 265
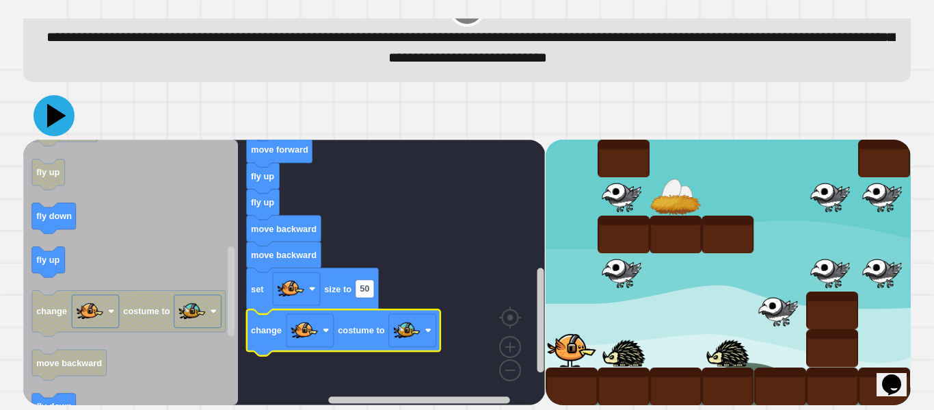
click at [63, 114] on icon at bounding box center [54, 115] width 41 height 41
